Goal: Communication & Community: Answer question/provide support

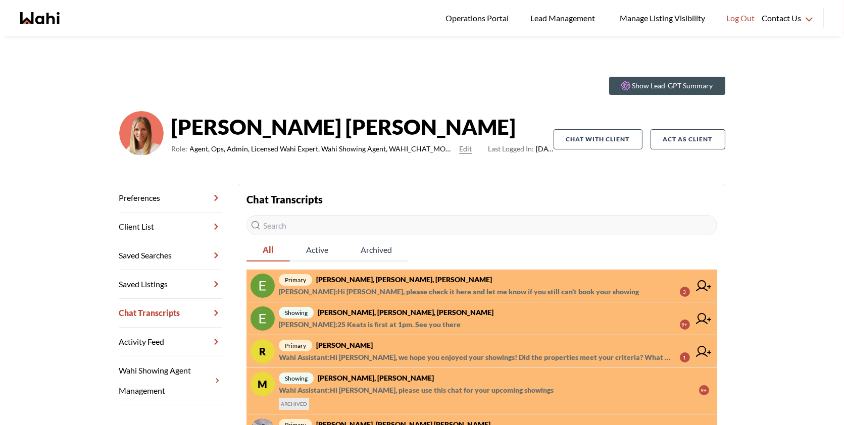
scroll to position [50, 0]
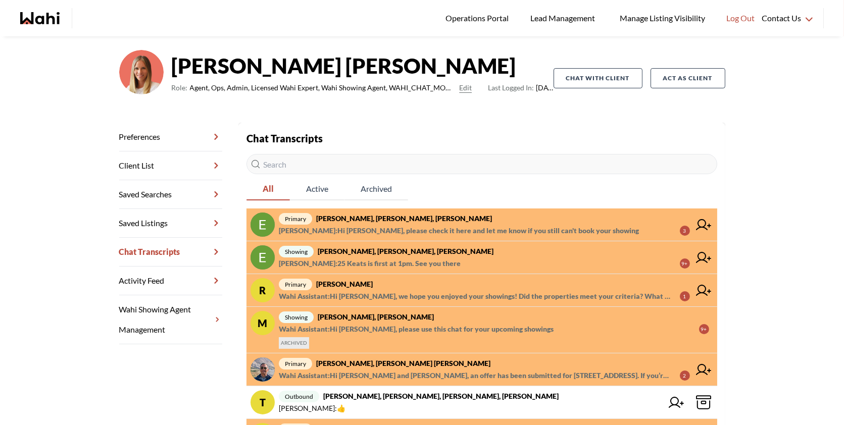
scroll to position [62, 0]
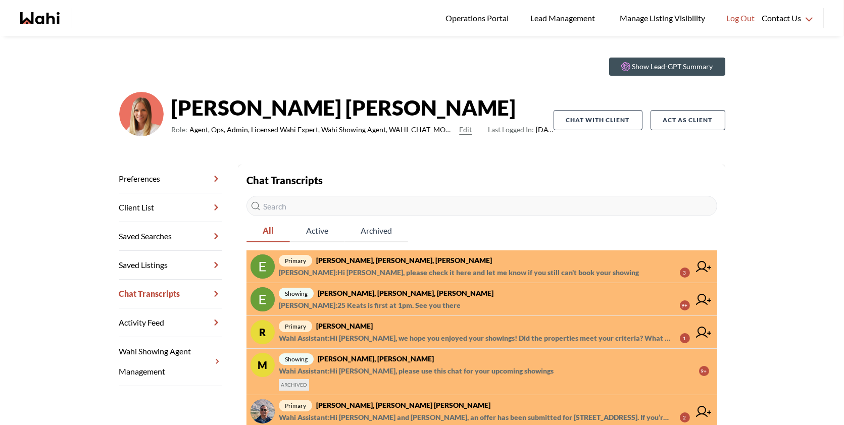
scroll to position [20, 0]
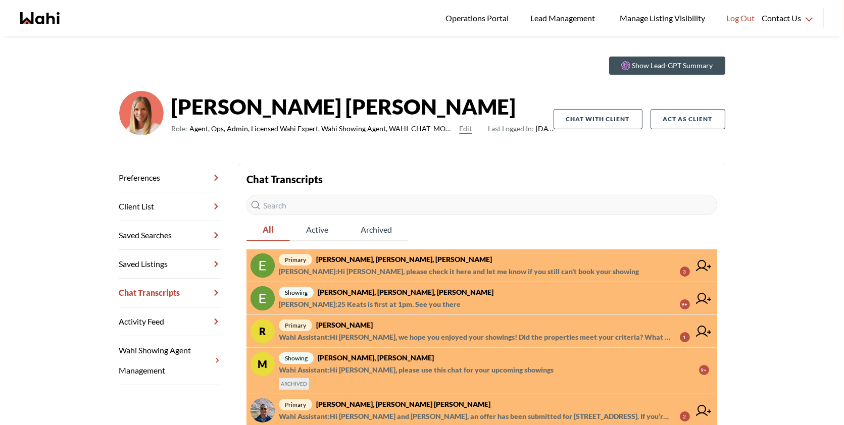
click at [499, 304] on span "Margarita Haimov : 25 Keats is first at 1pm. See you there 9+" at bounding box center [484, 305] width 411 height 12
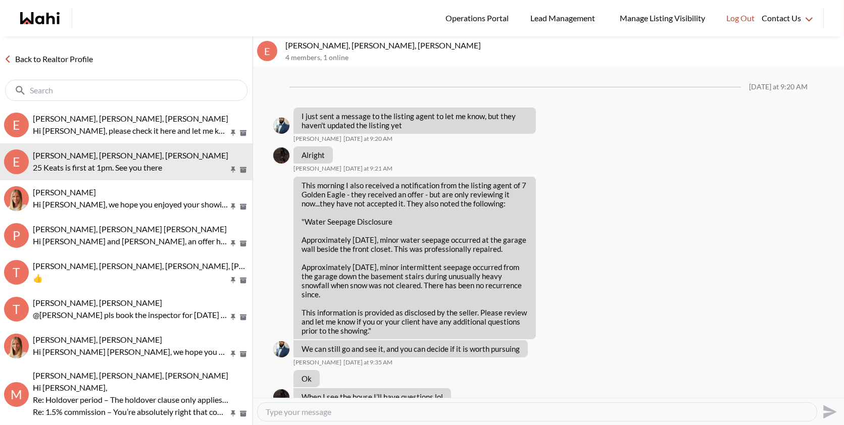
scroll to position [1085, 0]
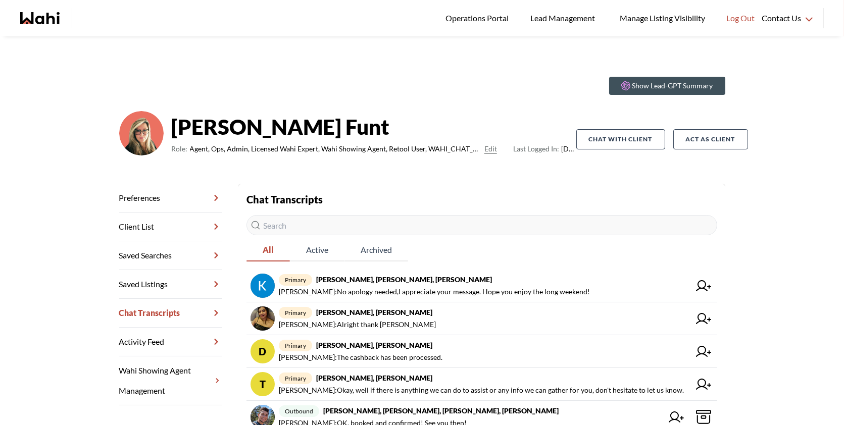
click at [392, 77] on section "Show Lead-GPT Summary" at bounding box center [422, 86] width 606 height 18
